Goal: Task Accomplishment & Management: Manage account settings

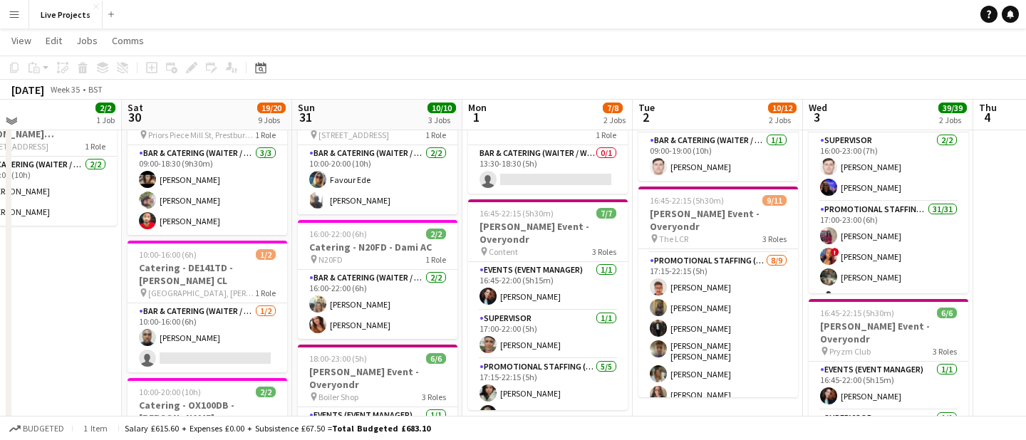
scroll to position [78, 0]
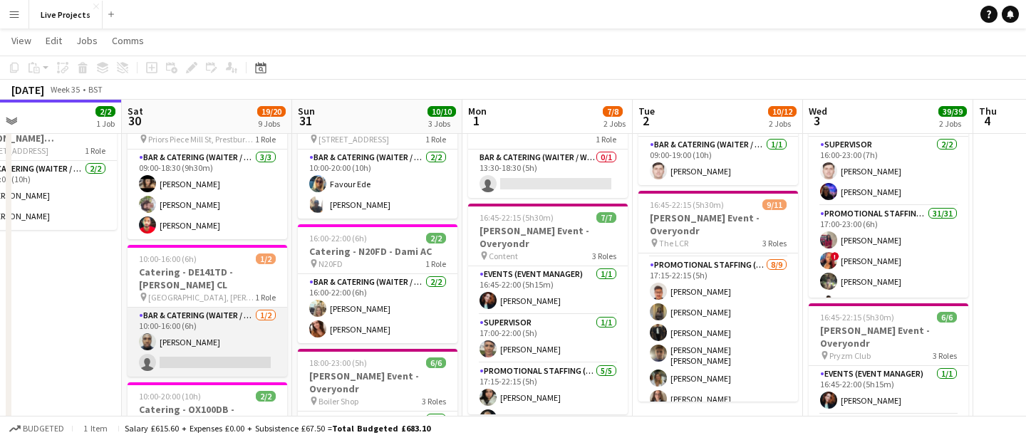
click at [230, 331] on app-card-role "Bar & Catering (Waiter / waitress) 1/2 10:00-16:00 (6h) Ayomipo Adegeye single-…" at bounding box center [208, 342] width 160 height 69
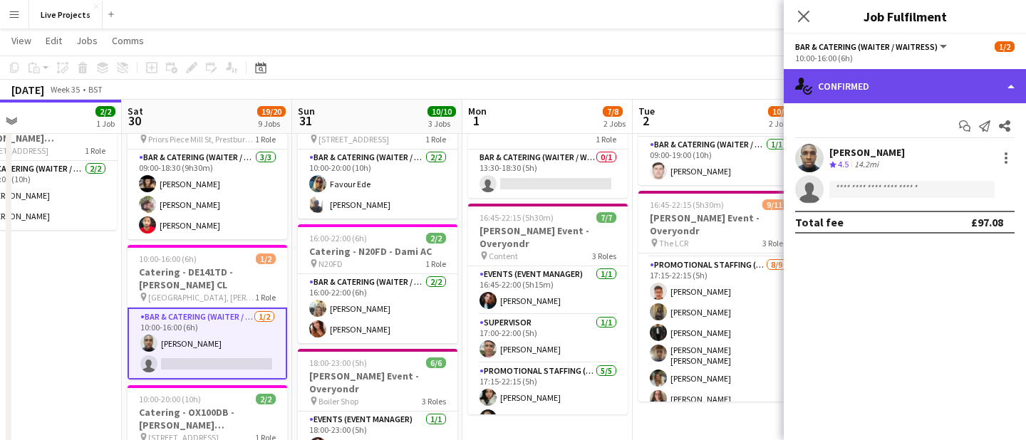
click at [925, 86] on div "single-neutral-actions-check-2 Confirmed" at bounding box center [905, 86] width 242 height 34
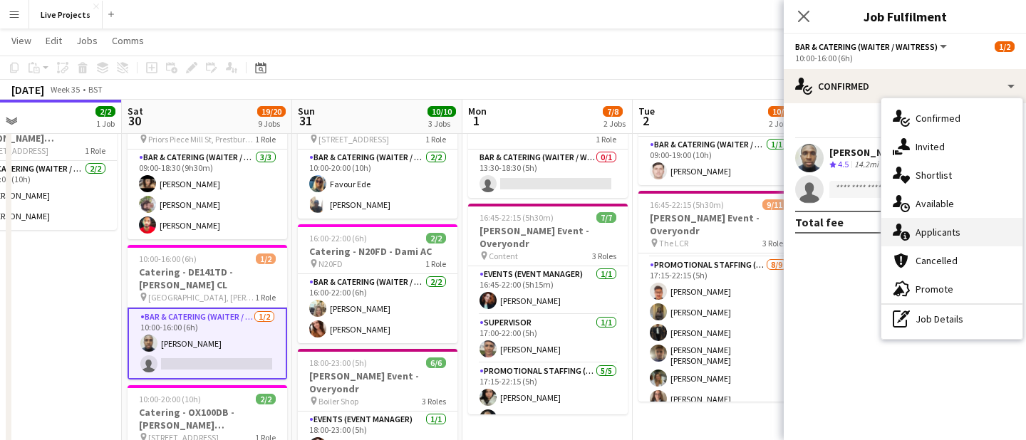
click at [927, 234] on div "single-neutral-actions-information Applicants" at bounding box center [952, 232] width 141 height 29
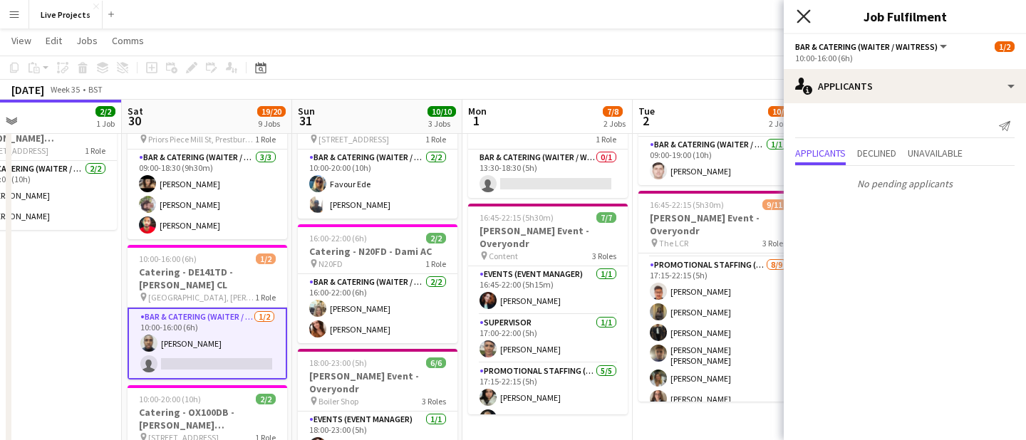
click at [805, 16] on icon at bounding box center [804, 16] width 14 height 14
